Goal: Transaction & Acquisition: Purchase product/service

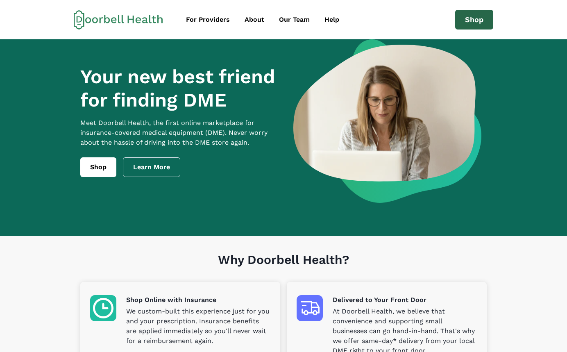
click at [477, 14] on link "Shop" at bounding box center [474, 20] width 38 height 20
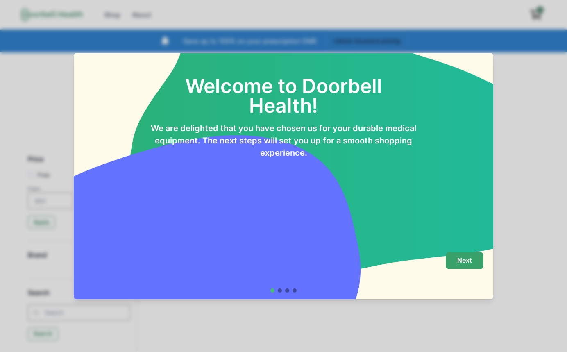
click at [456, 262] on button "Next" at bounding box center [465, 260] width 38 height 16
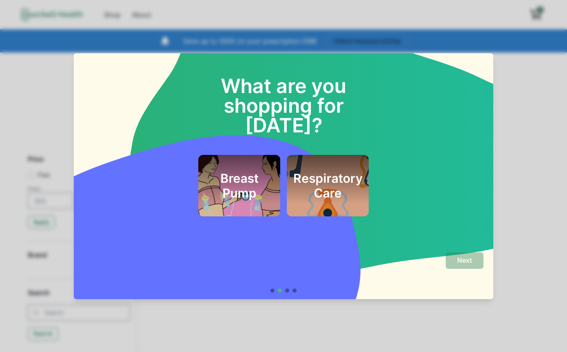
click at [220, 171] on h2 "Breast Pump" at bounding box center [239, 185] width 62 height 29
click at [457, 260] on p "Next" at bounding box center [464, 260] width 15 height 8
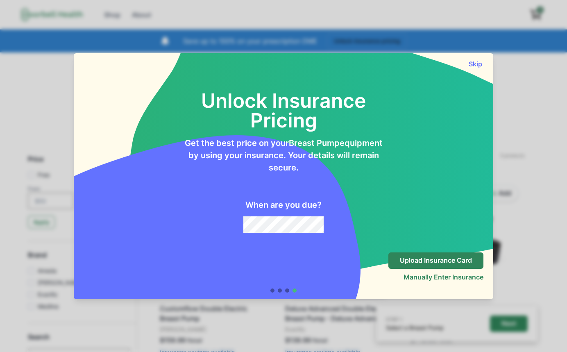
click at [481, 64] on button "Skip" at bounding box center [475, 64] width 16 height 8
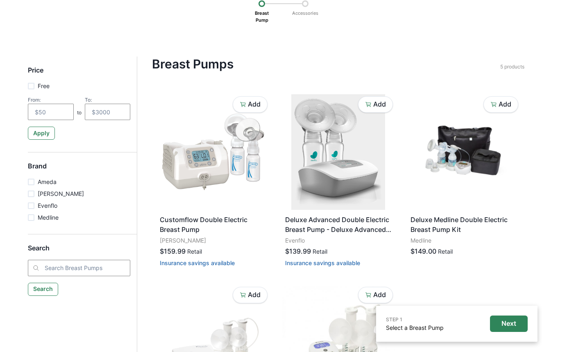
scroll to position [96, 0]
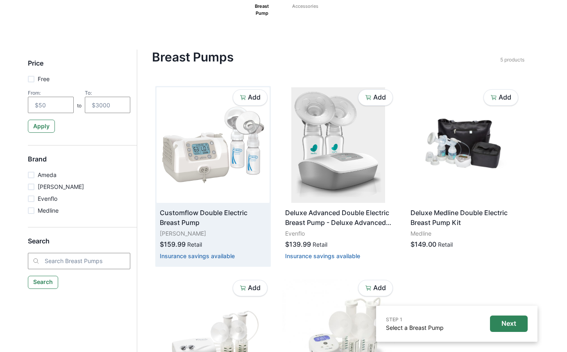
click at [206, 168] on img at bounding box center [212, 145] width 113 height 116
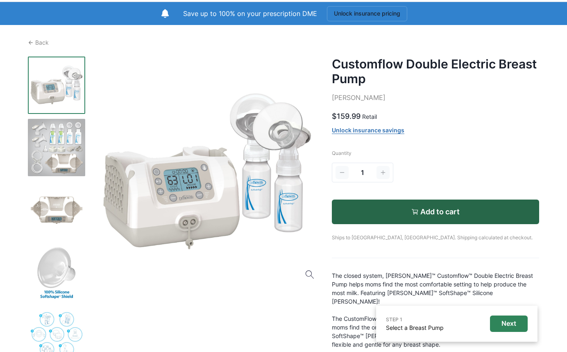
scroll to position [25, 0]
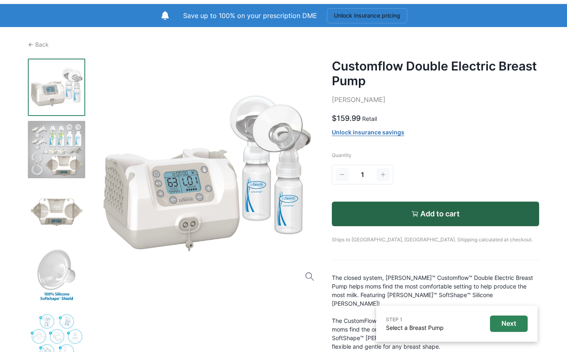
click at [341, 240] on p "Ships to [GEOGRAPHIC_DATA], [GEOGRAPHIC_DATA]. Shipping calculated at checkout." at bounding box center [435, 234] width 207 height 17
click at [367, 254] on div "Customflow Double Electric Breast Pump [PERSON_NAME] $159.99 Retail Unlock insu…" at bounding box center [435, 274] width 207 height 431
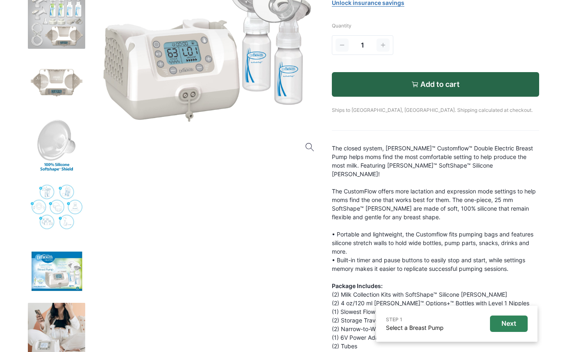
scroll to position [224, 0]
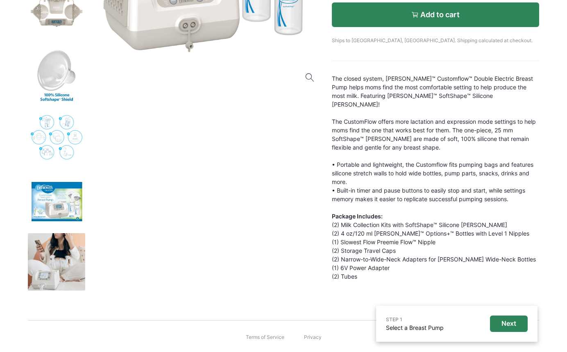
click at [416, 15] on icon "button" at bounding box center [415, 14] width 5 height 2
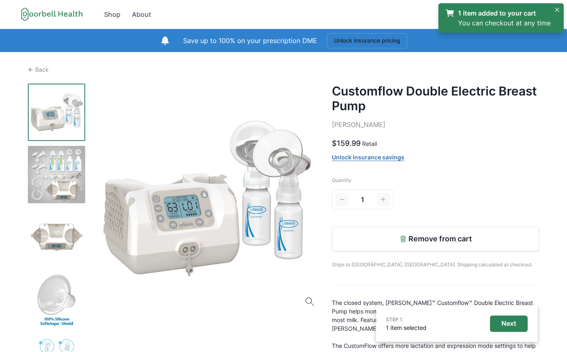
scroll to position [0, 0]
click at [516, 15] on link "1 item added to your cart You can checkout at any time" at bounding box center [498, 18] width 106 height 20
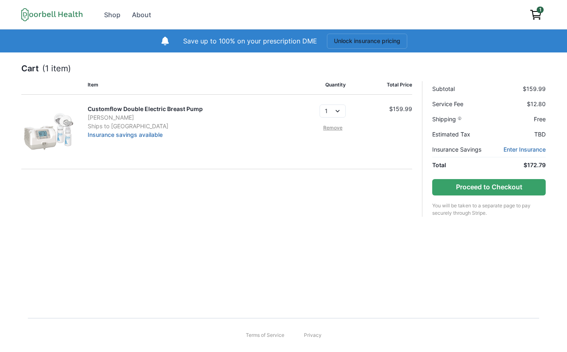
click at [118, 127] on p "Ships to [GEOGRAPHIC_DATA]" at bounding box center [184, 126] width 192 height 9
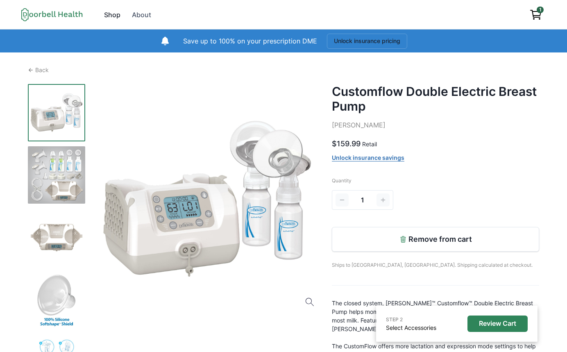
click at [113, 13] on div "Shop" at bounding box center [112, 15] width 16 height 10
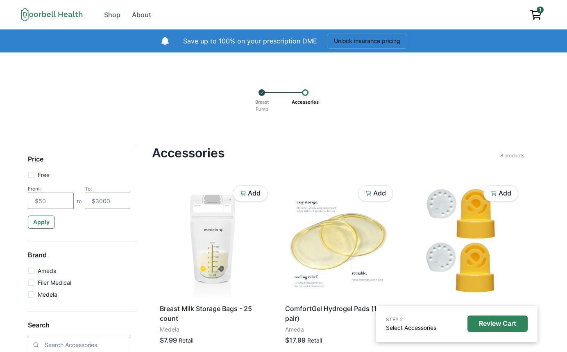
click at [51, 15] on icon at bounding box center [51, 15] width 61 height 14
click at [68, 13] on icon at bounding box center [51, 15] width 61 height 14
click at [69, 16] on icon at bounding box center [51, 15] width 61 height 14
click at [120, 13] on div "Shop" at bounding box center [112, 15] width 16 height 10
click at [109, 12] on div "Shop" at bounding box center [112, 15] width 16 height 10
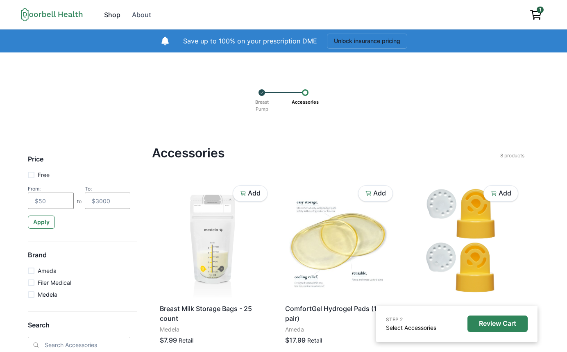
click at [106, 12] on div "Shop" at bounding box center [112, 15] width 16 height 10
click at [147, 13] on div "About" at bounding box center [141, 15] width 19 height 10
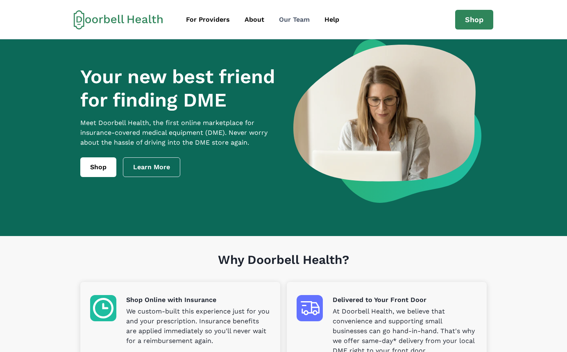
click at [289, 17] on div "Our Team" at bounding box center [294, 20] width 31 height 10
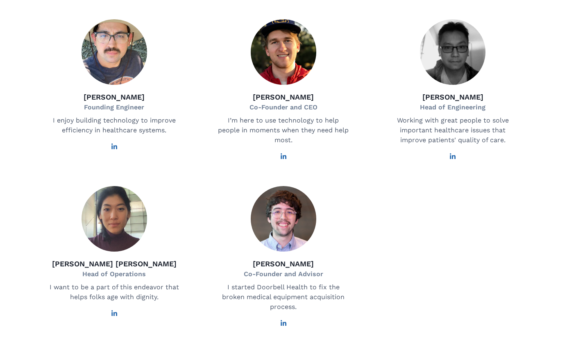
scroll to position [476, 0]
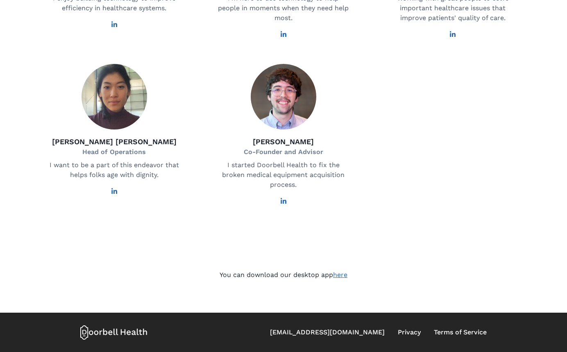
click at [341, 276] on link "here" at bounding box center [340, 275] width 14 height 8
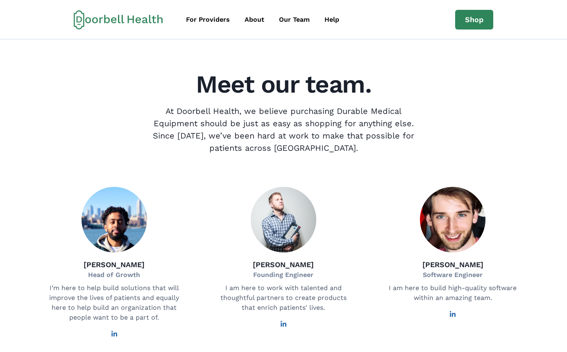
scroll to position [7, 0]
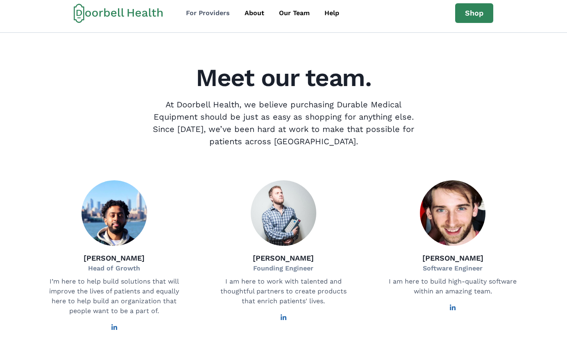
click at [190, 9] on div "For Providers" at bounding box center [208, 13] width 44 height 10
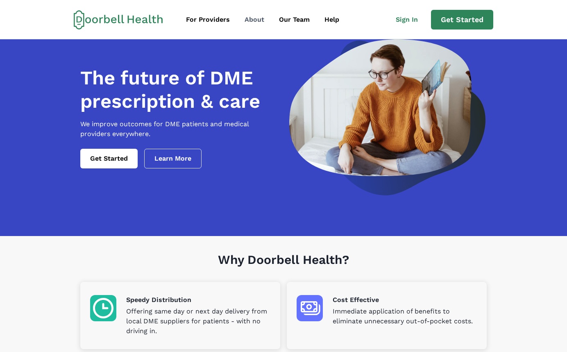
click at [252, 14] on link "About" at bounding box center [254, 19] width 33 height 16
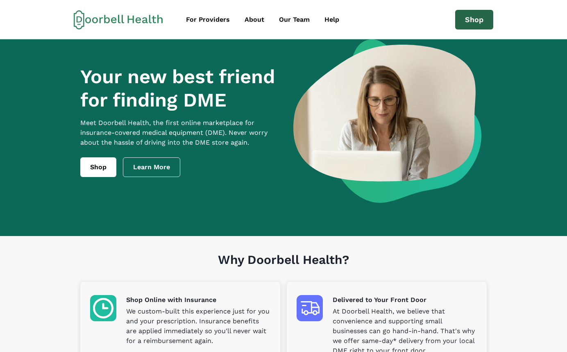
click at [470, 20] on link "Shop" at bounding box center [474, 20] width 38 height 20
